Goal: Information Seeking & Learning: Learn about a topic

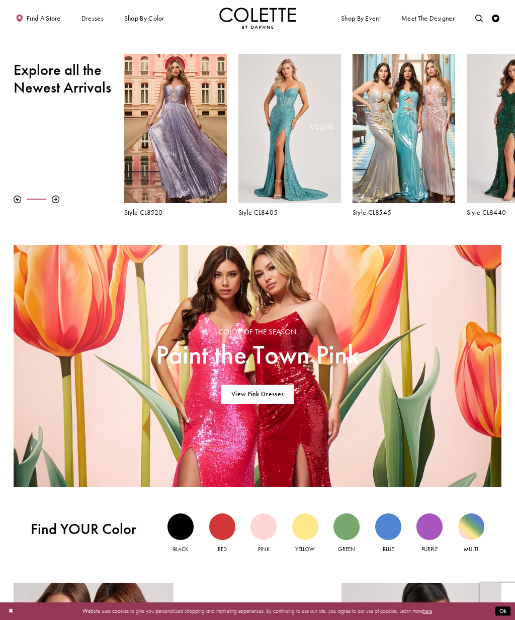
scroll to position [242, 0]
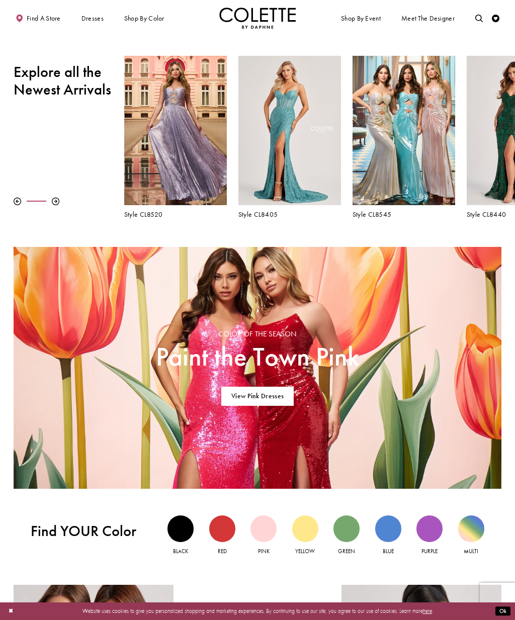
click at [480, 215] on h5 "Style CL8440" at bounding box center [518, 215] width 103 height 8
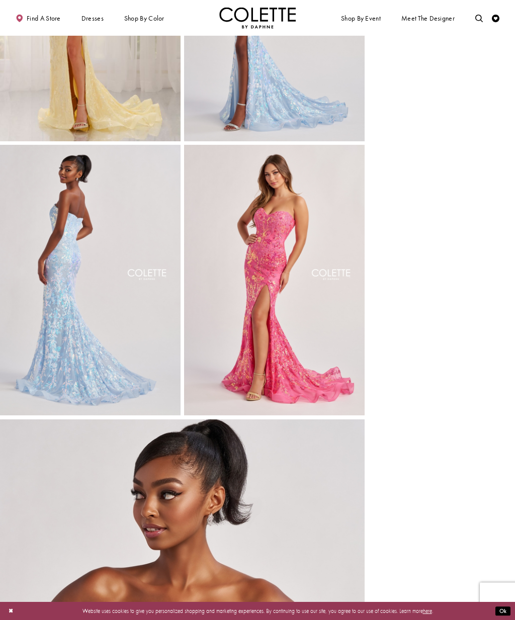
scroll to position [656, 0]
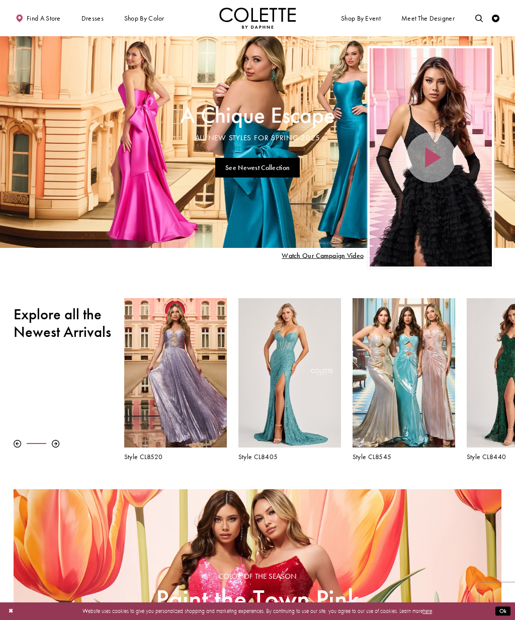
click at [0, 0] on span "DAF'S FAVES" at bounding box center [0, 0] width 0 height 0
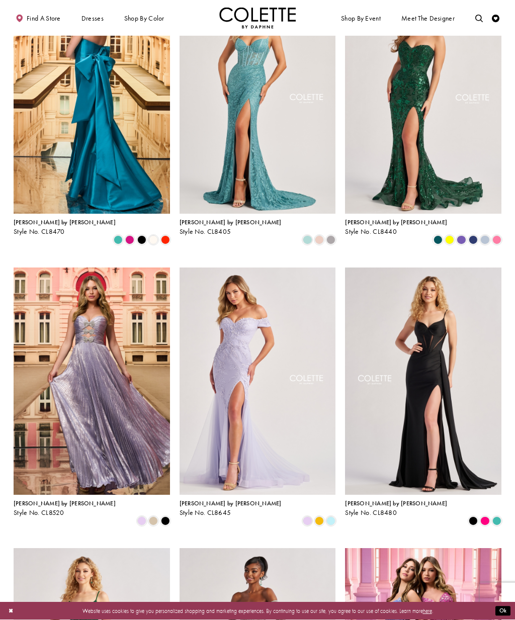
scroll to position [101, 0]
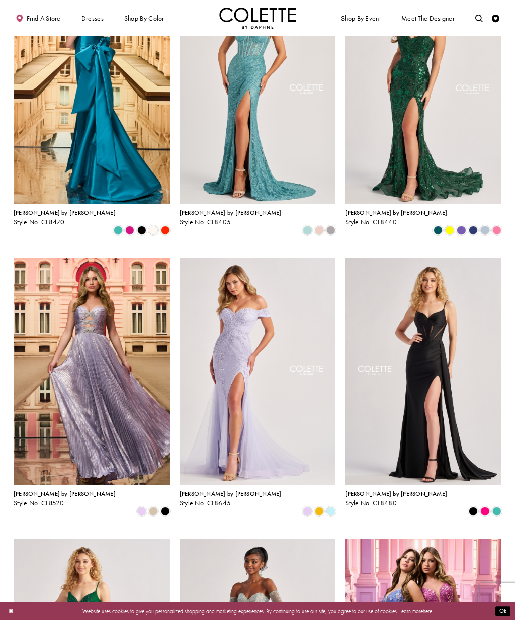
click at [460, 431] on img "Visit Colette by Daphne Style No. CL8480 Page" at bounding box center [423, 371] width 156 height 227
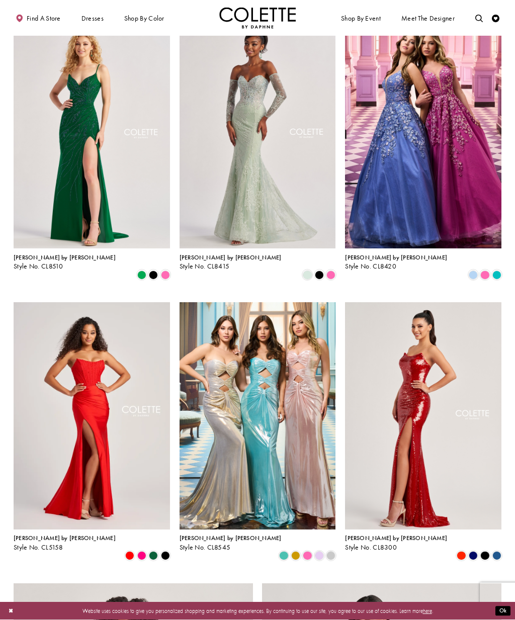
scroll to position [636, 0]
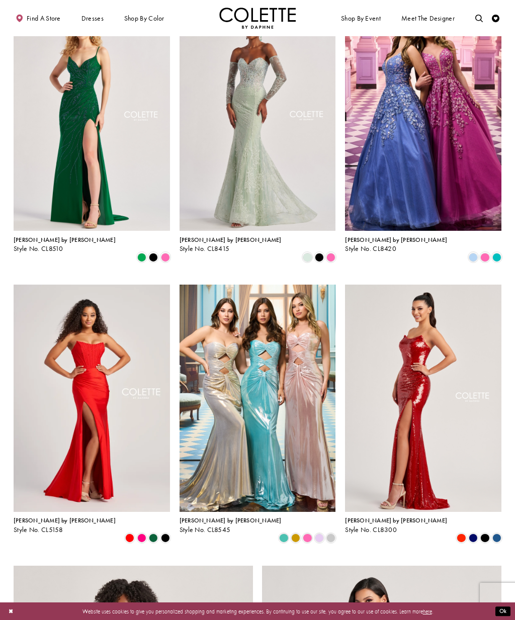
click at [298, 237] on div "Colette by Daphne Style No. CL8415 Skip Color List #c1ce7e8251 to end Color Lis…" at bounding box center [257, 132] width 166 height 281
click at [307, 238] on div "Colette by Daphne Style No. CL8415 Skip Color List #c1ce7e8251 to end Color Lis…" at bounding box center [257, 132] width 166 height 281
click at [474, 534] on span "Product List" at bounding box center [473, 538] width 9 height 9
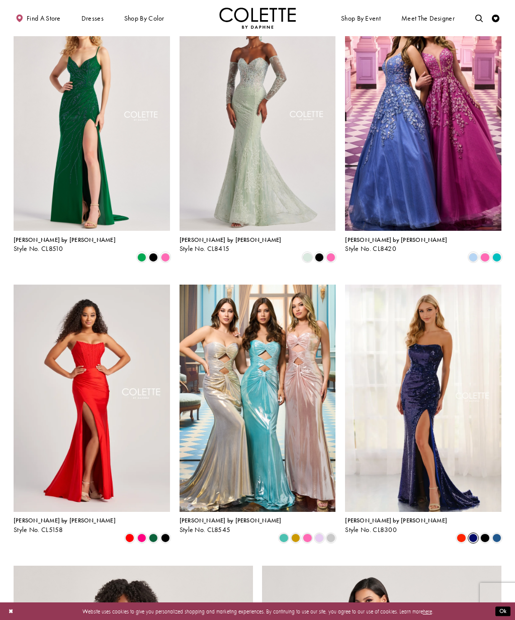
click at [489, 534] on span "Product List" at bounding box center [484, 538] width 9 height 9
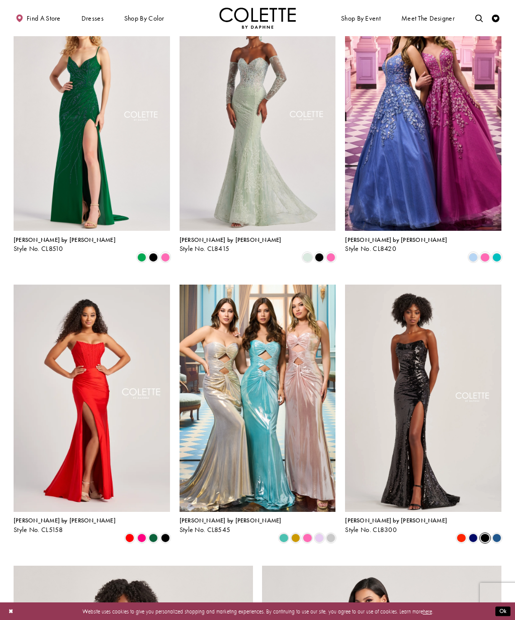
click at [460, 533] on div "Product List" at bounding box center [462, 539] width 12 height 12
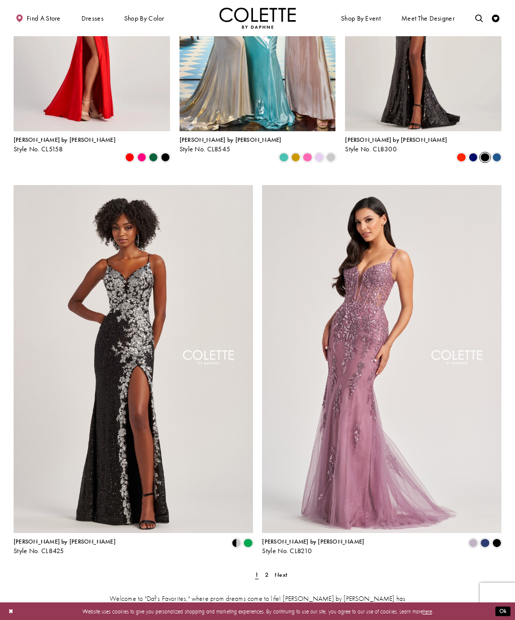
scroll to position [1017, 0]
click at [249, 538] on span "Product List" at bounding box center [247, 542] width 9 height 9
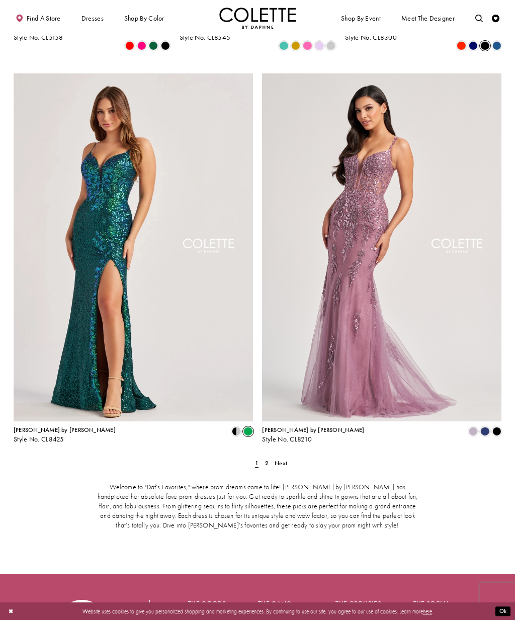
scroll to position [1122, 0]
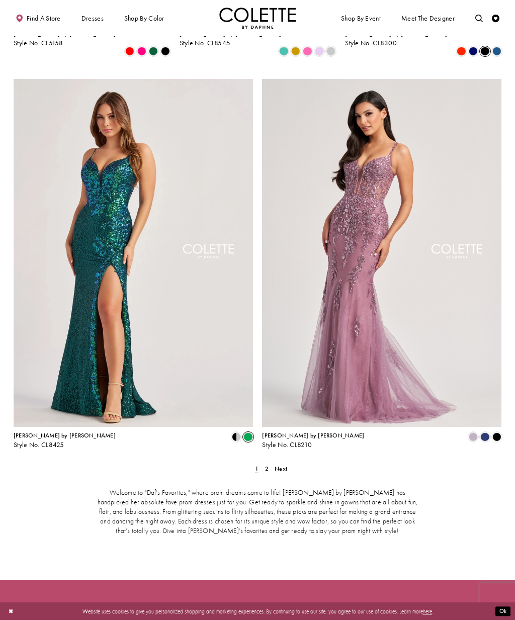
click at [484, 432] on span "Product List" at bounding box center [484, 436] width 9 height 9
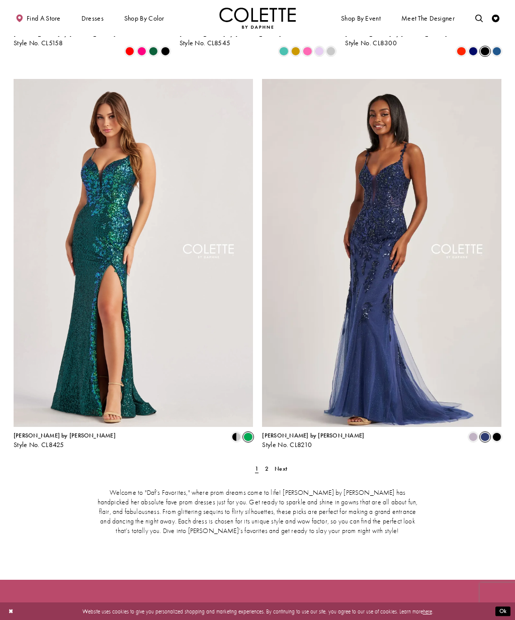
click at [496, 432] on span "Product List" at bounding box center [496, 436] width 9 height 9
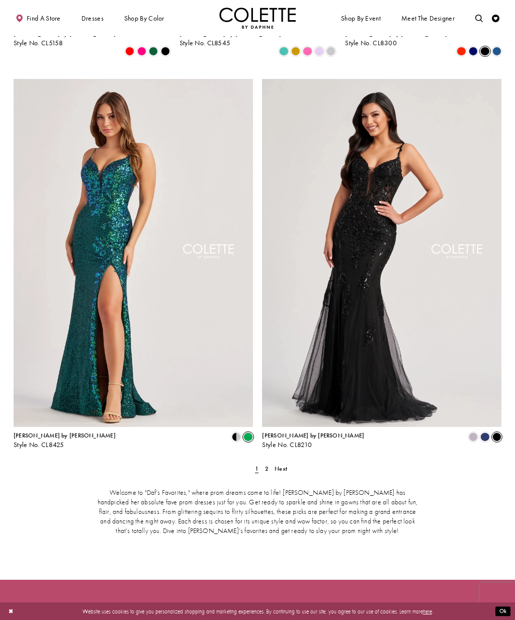
click at [286, 463] on link "Next" at bounding box center [281, 468] width 17 height 11
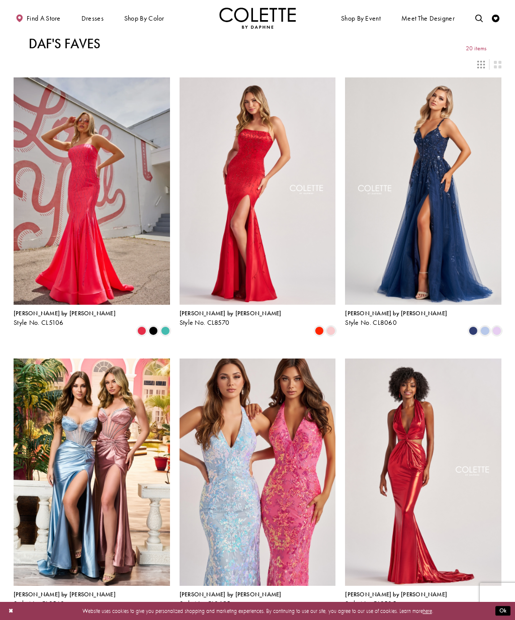
click at [0, 0] on span "PROM DRESSES" at bounding box center [0, 0] width 0 height 0
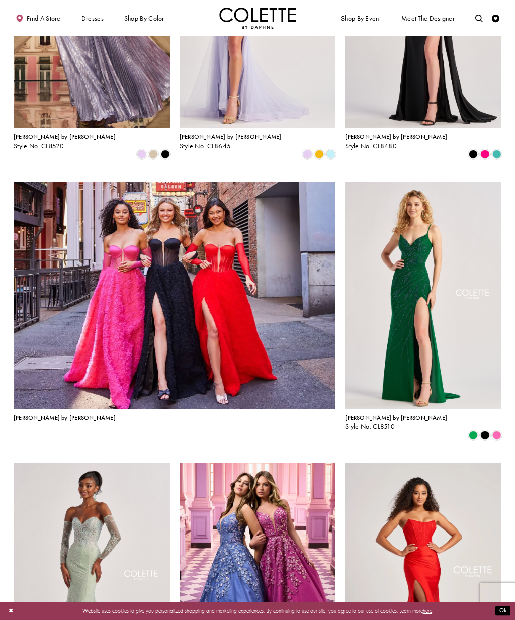
scroll to position [628, 0]
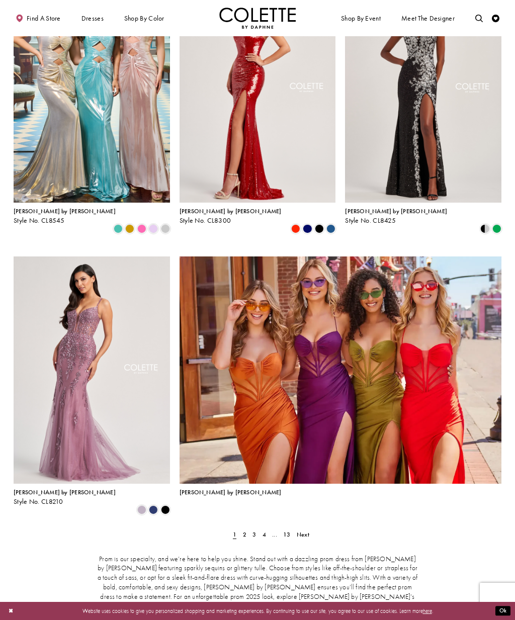
click at [307, 531] on span "Next" at bounding box center [303, 535] width 13 height 8
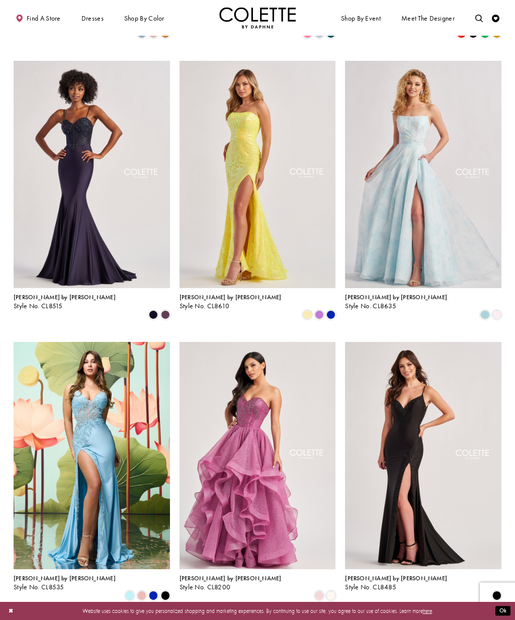
scroll to position [734, 0]
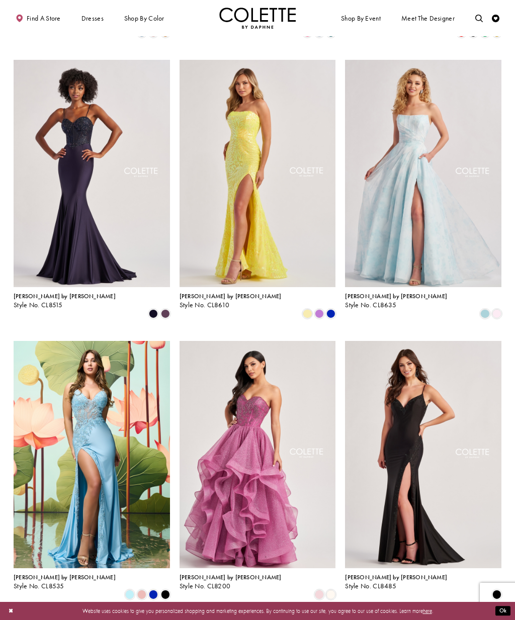
click at [156, 309] on span "Product List" at bounding box center [153, 313] width 9 height 9
click at [144, 308] on div "Product List" at bounding box center [123, 314] width 95 height 12
click at [168, 309] on span "Product List" at bounding box center [165, 313] width 9 height 9
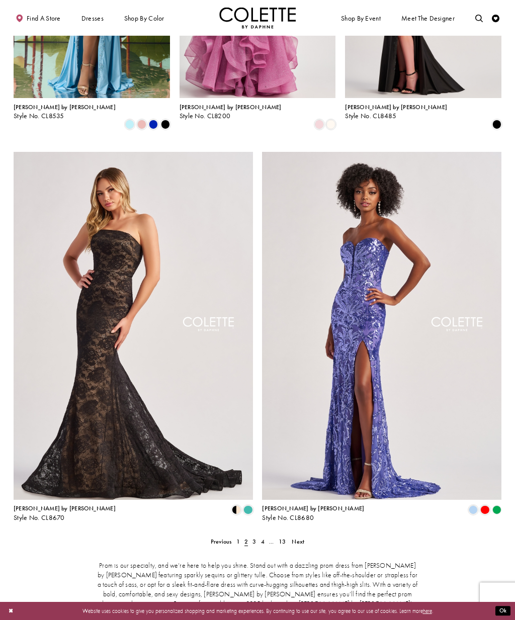
scroll to position [1239, 0]
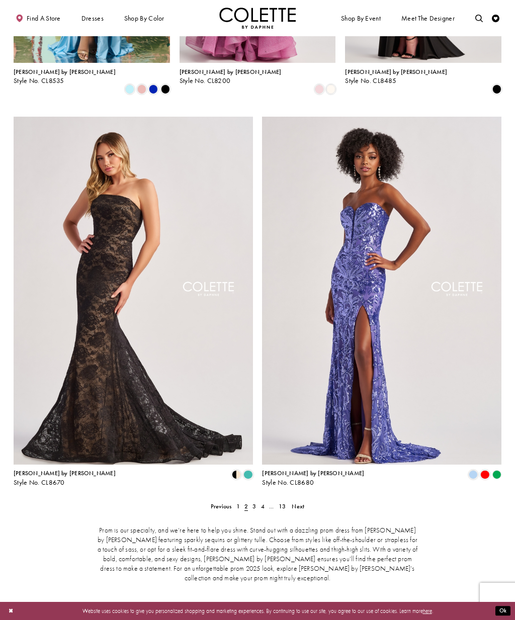
click at [497, 469] on div "Product List" at bounding box center [497, 475] width 12 height 12
click at [473, 470] on span "Product List" at bounding box center [473, 474] width 9 height 9
click at [483, 470] on span "Product List" at bounding box center [484, 474] width 9 height 9
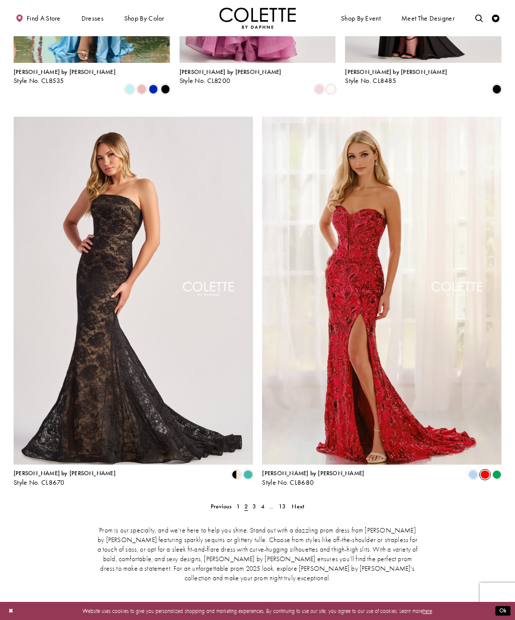
click at [499, 469] on polygon "Product List" at bounding box center [497, 475] width 12 height 12
click at [500, 469] on polygon "Product List" at bounding box center [497, 475] width 12 height 12
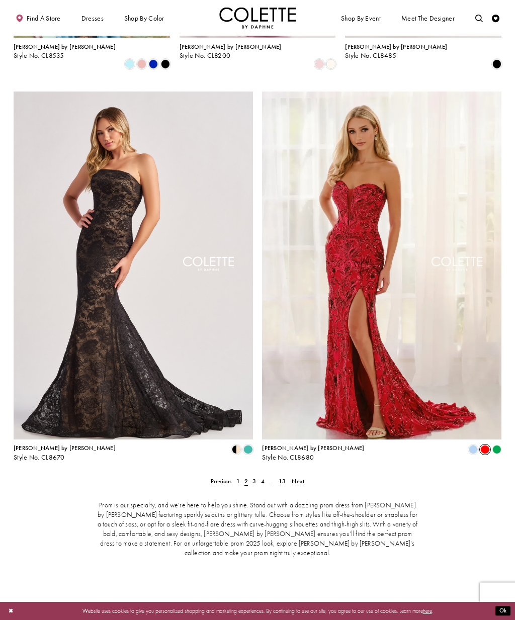
scroll to position [1274, 0]
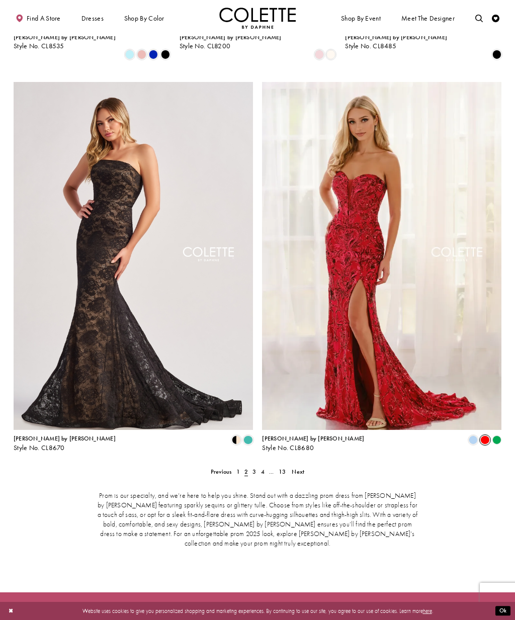
click at [245, 435] on span "Product List" at bounding box center [247, 439] width 9 height 9
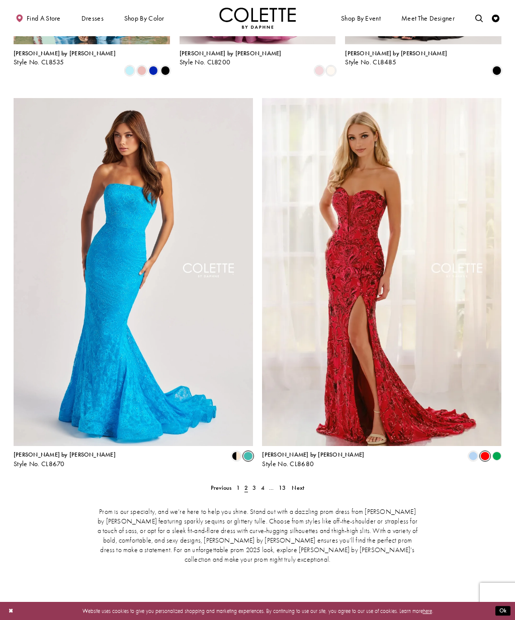
scroll to position [1256, 0]
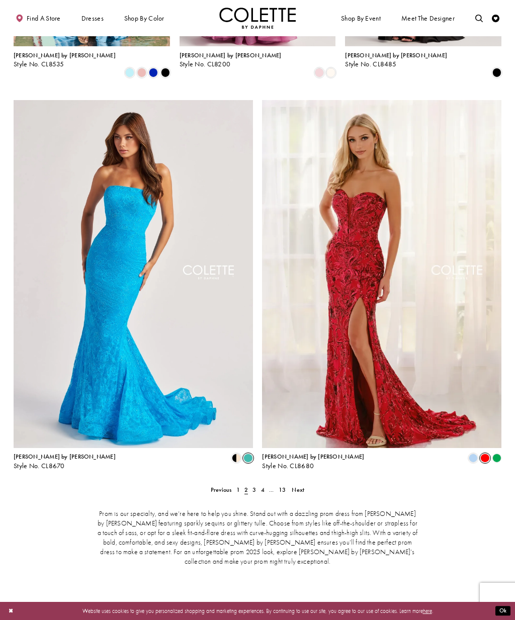
click at [301, 486] on span "Next" at bounding box center [298, 490] width 13 height 8
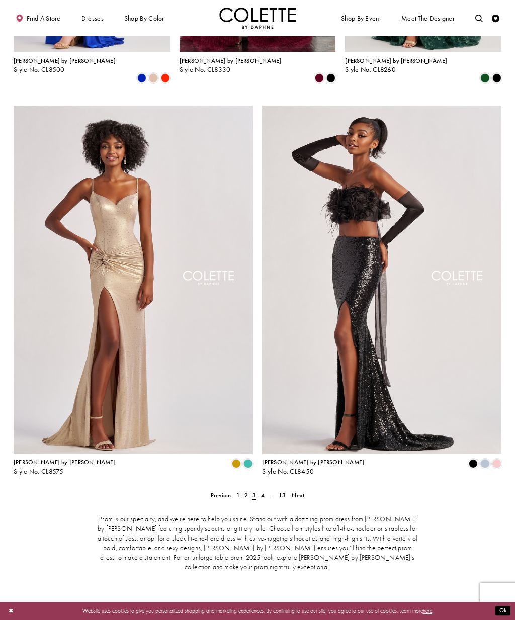
scroll to position [1252, 0]
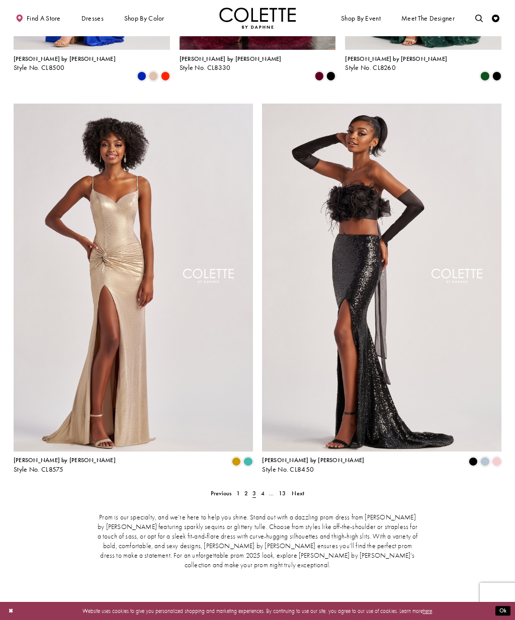
click at [302, 489] on span "Next" at bounding box center [298, 493] width 13 height 8
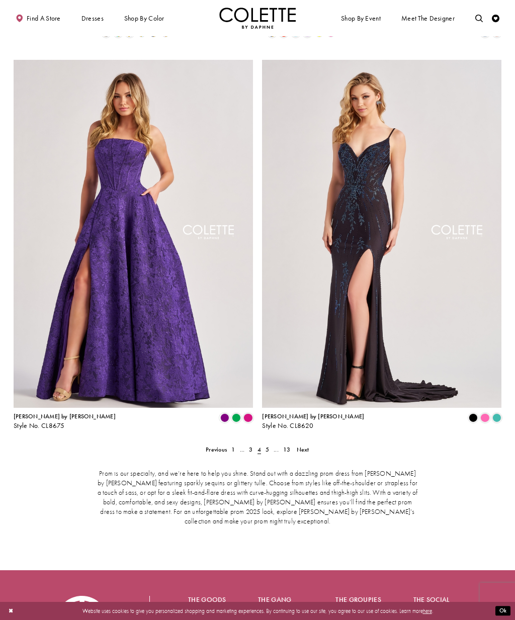
scroll to position [1299, 0]
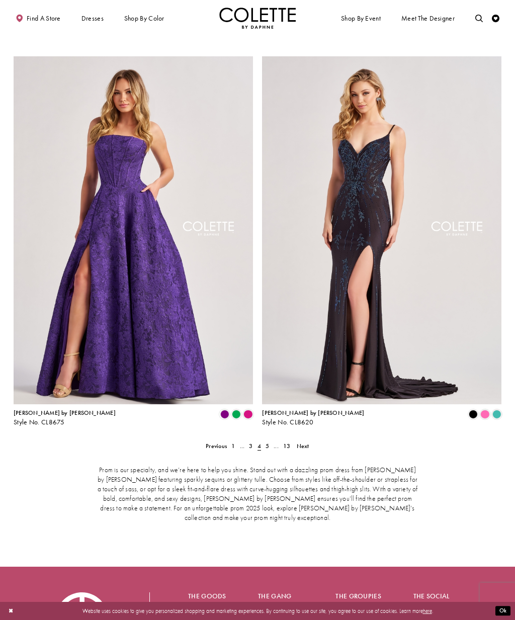
click at [272, 441] on link "..." at bounding box center [277, 446] width 10 height 11
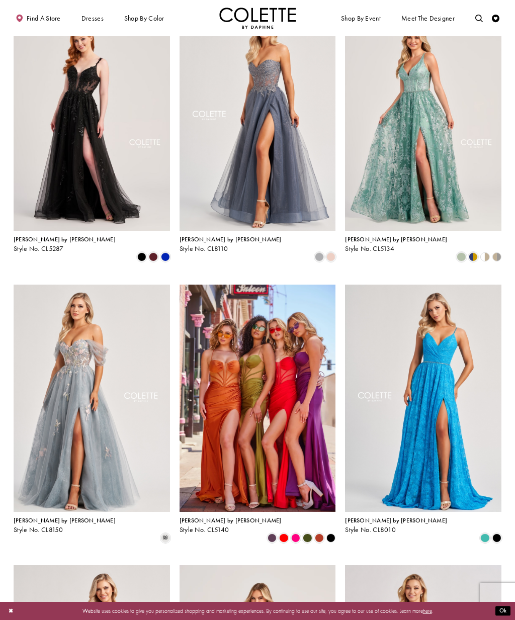
scroll to position [229, 0]
click at [168, 252] on span "Product List" at bounding box center [165, 256] width 9 height 9
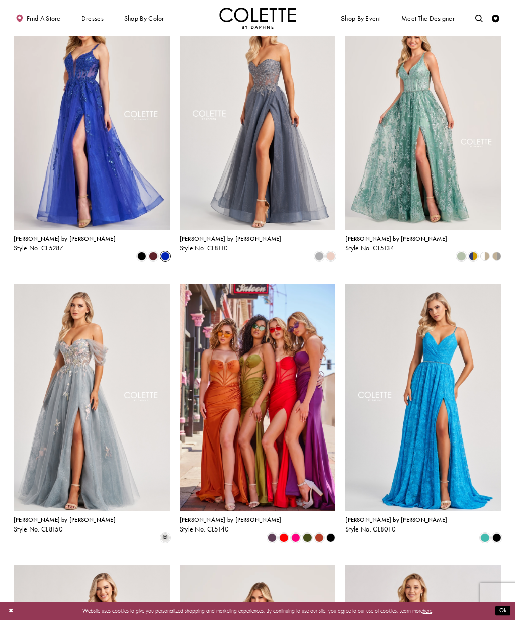
click at [153, 252] on span "Product List" at bounding box center [153, 256] width 9 height 9
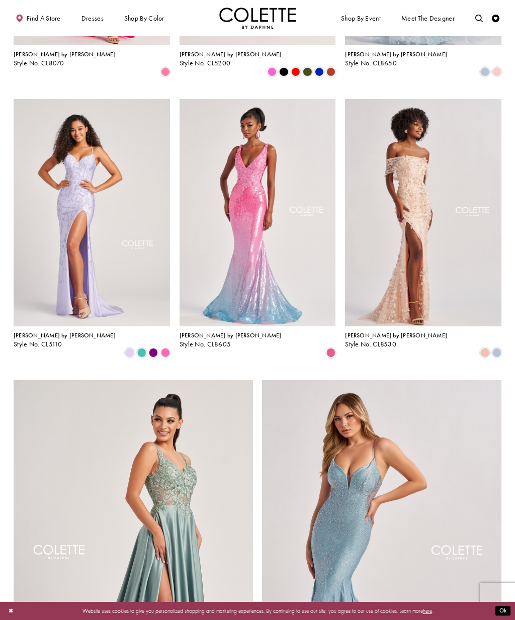
scroll to position [975, 0]
click at [480, 347] on div "Product List" at bounding box center [485, 353] width 12 height 12
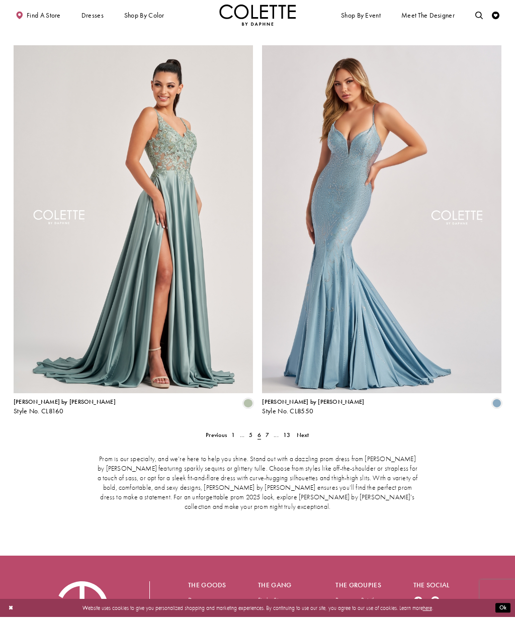
scroll to position [1307, 0]
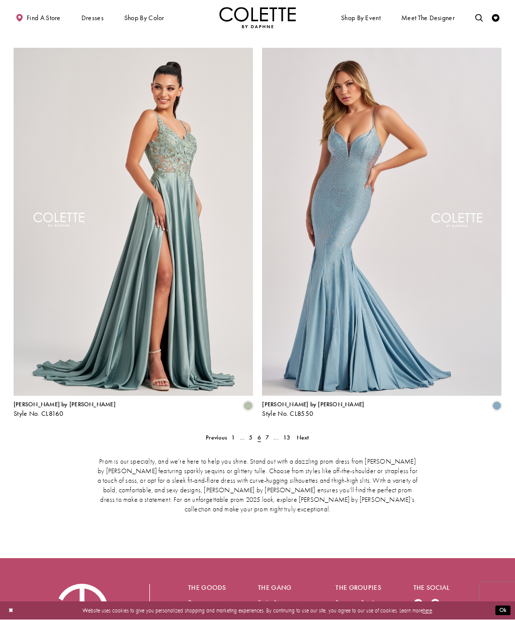
click at [302, 432] on link "Next" at bounding box center [302, 437] width 17 height 11
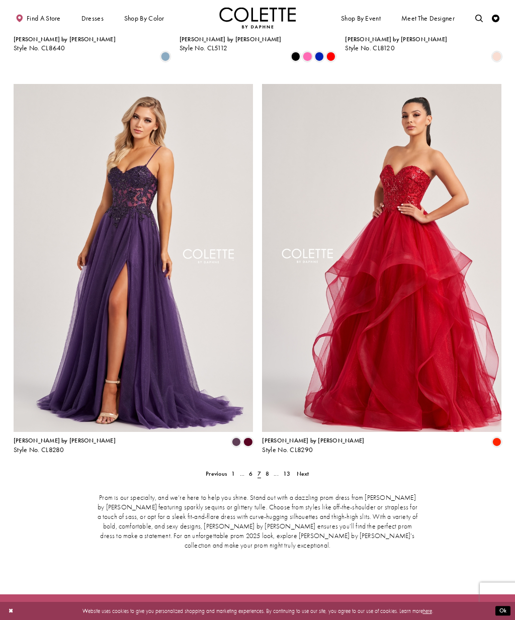
scroll to position [1303, 0]
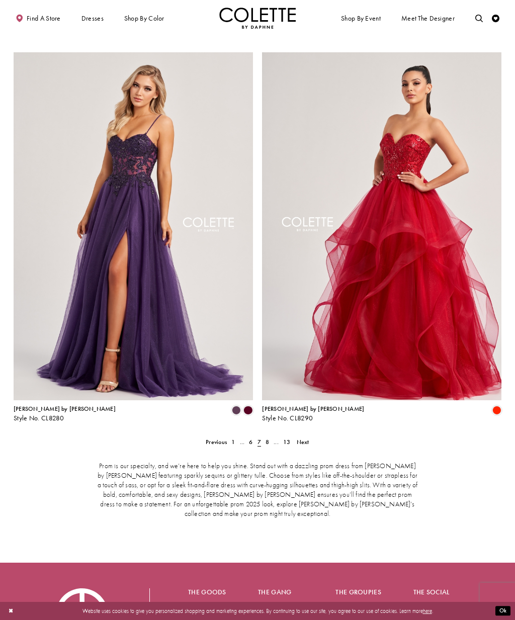
click at [245, 361] on img "Visit Colette by Daphne Style No. CL8280 Page" at bounding box center [133, 226] width 239 height 348
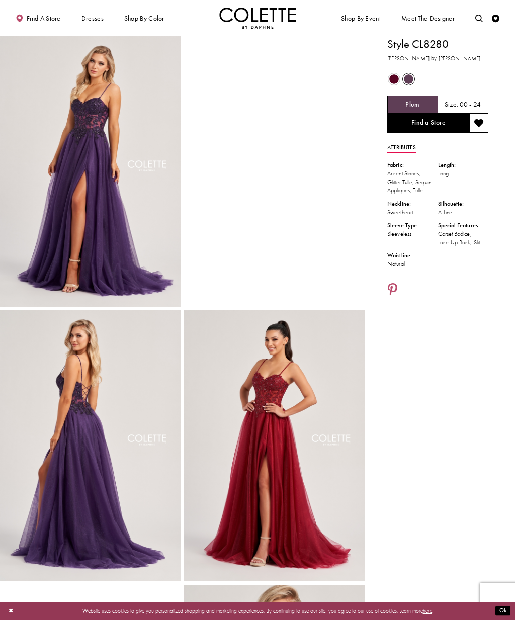
click at [0, 0] on ul "Dresses Occasion DAF'S FAVES EVENING DRESSES LONG DRESSES PAGEANT DRESSES" at bounding box center [0, 0] width 0 height 0
click at [0, 0] on div "Primary block" at bounding box center [0, 0] width 0 height 0
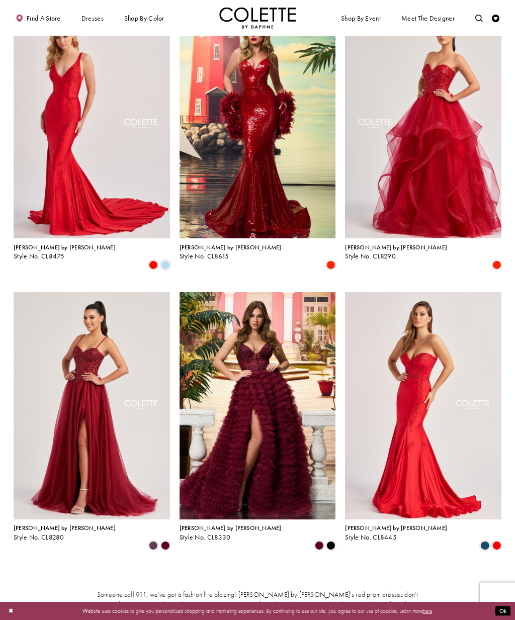
scroll to position [610, 0]
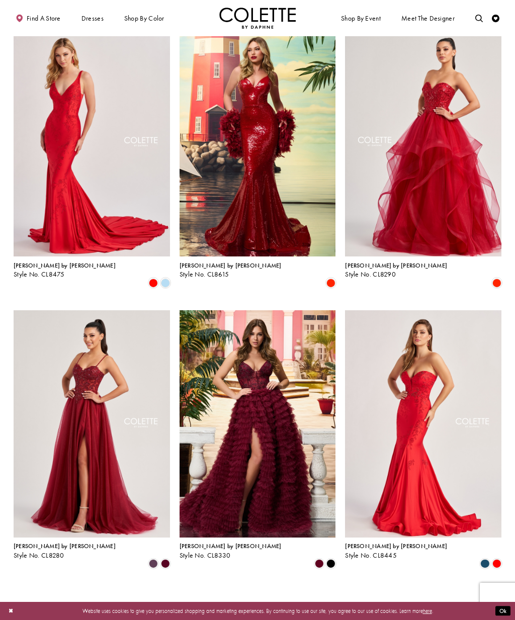
click at [0, 0] on div "Primary block" at bounding box center [0, 0] width 0 height 0
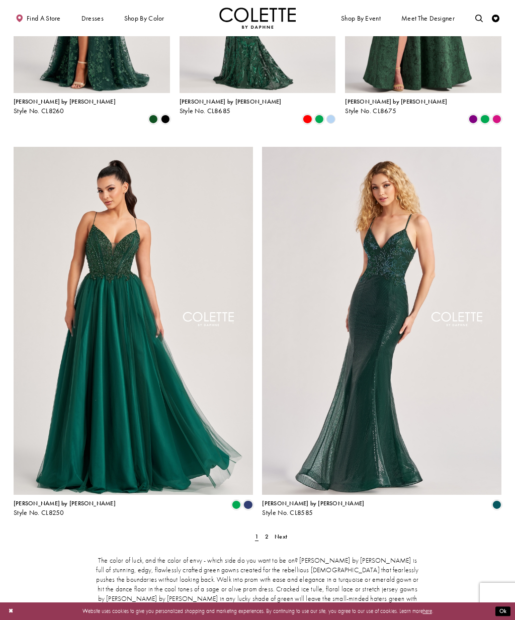
scroll to position [1054, 0]
click at [282, 533] on span "Next" at bounding box center [281, 537] width 13 height 8
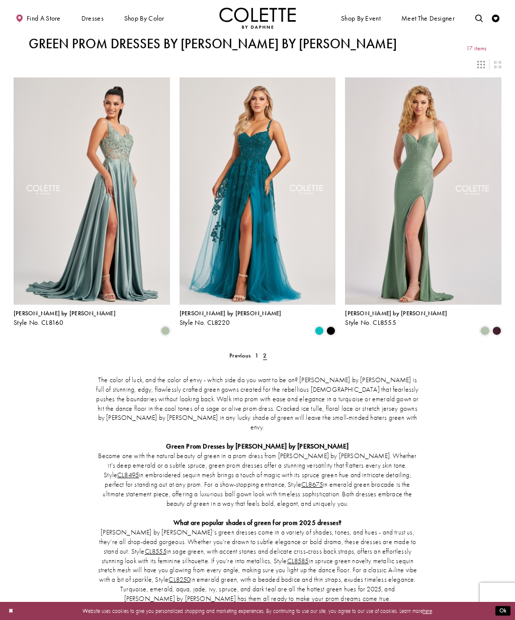
click at [0, 0] on span "GLITTER DRESSES" at bounding box center [0, 0] width 0 height 0
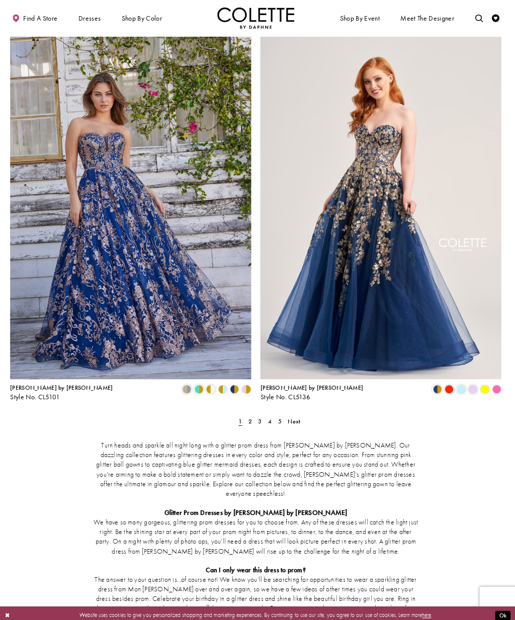
scroll to position [1173, 0]
click at [186, 382] on span "Product List" at bounding box center [189, 386] width 9 height 9
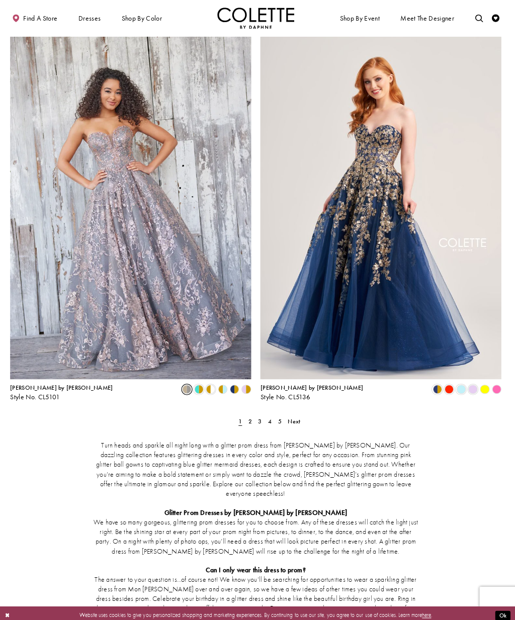
click at [230, 381] on div "Product List" at bounding box center [236, 387] width 12 height 12
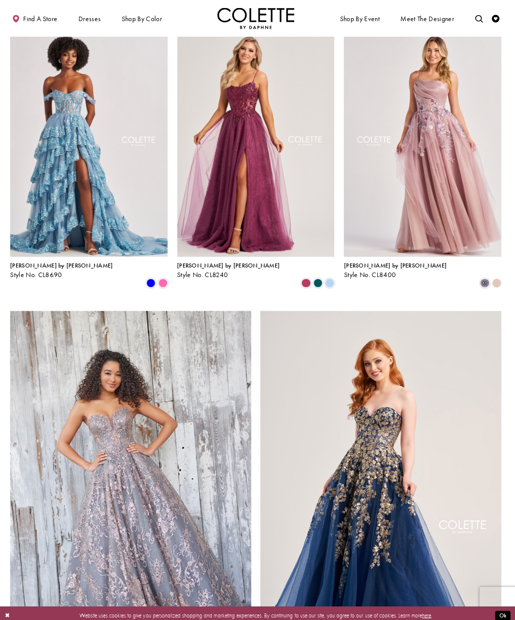
scroll to position [887, 0]
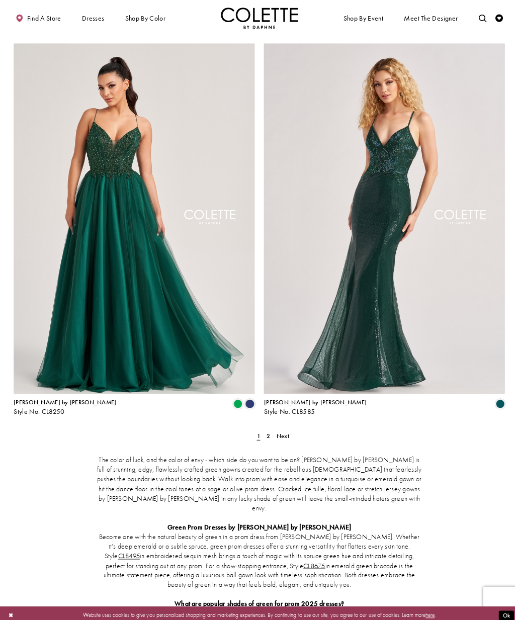
scroll to position [1160, 0]
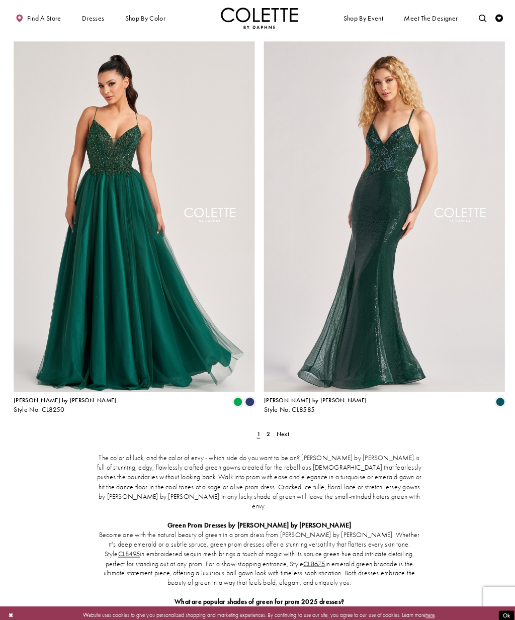
click at [266, 427] on span "2" at bounding box center [267, 431] width 4 height 8
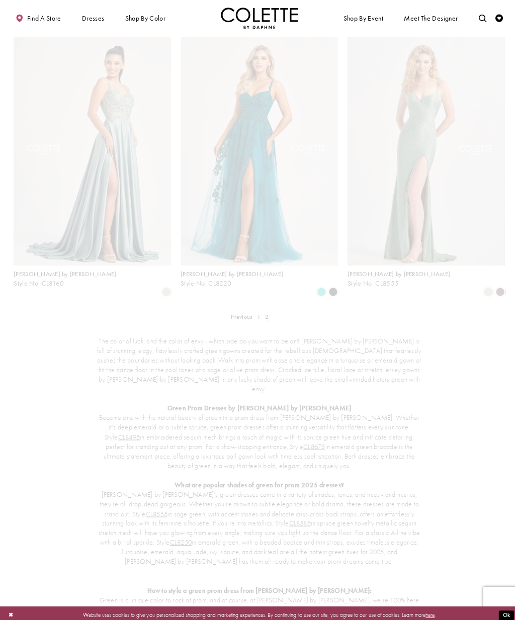
scroll to position [40, 0]
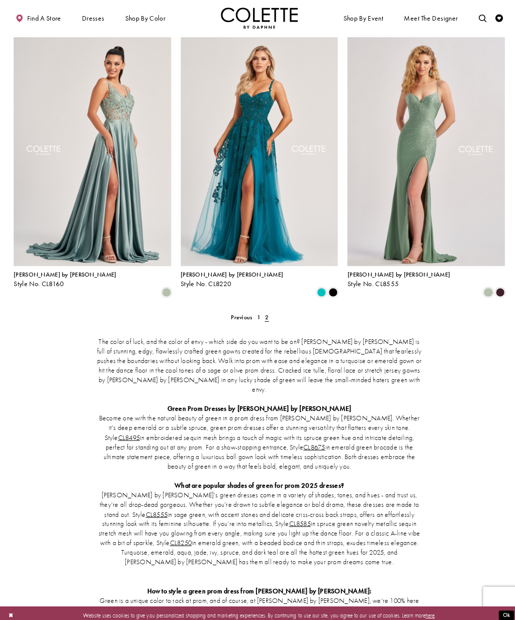
click at [333, 286] on span "Product List" at bounding box center [330, 290] width 9 height 9
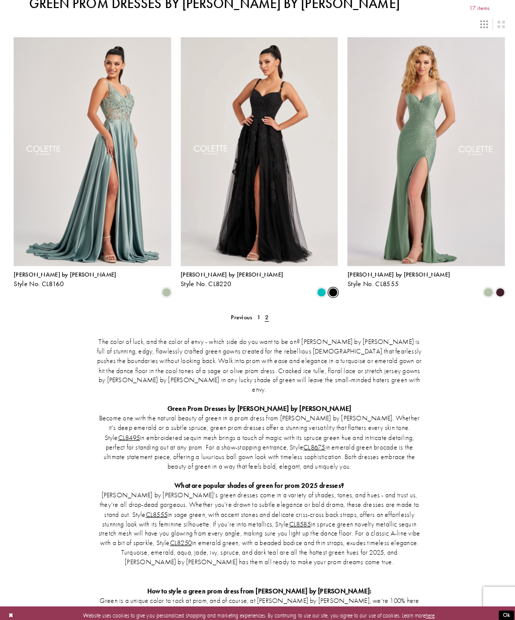
scroll to position [0, 0]
